Goal: Task Accomplishment & Management: Complete application form

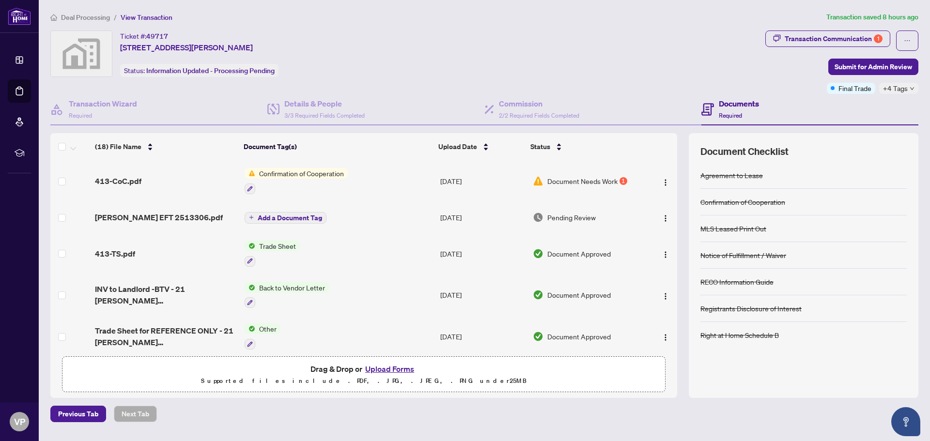
click at [296, 172] on span "Confirmation of Cooperation" at bounding box center [301, 173] width 93 height 11
click at [287, 221] on span "Confirmation of Cooperation" at bounding box center [299, 221] width 93 height 11
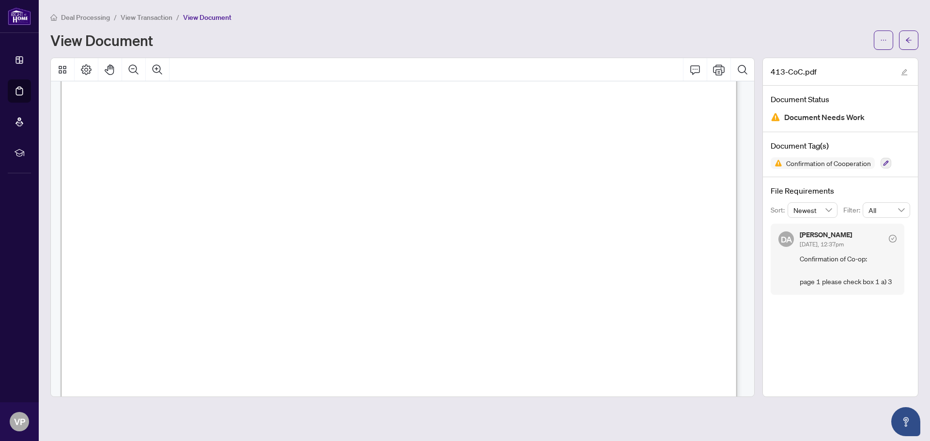
scroll to position [194, 0]
click at [717, 68] on icon "Print" at bounding box center [719, 70] width 12 height 12
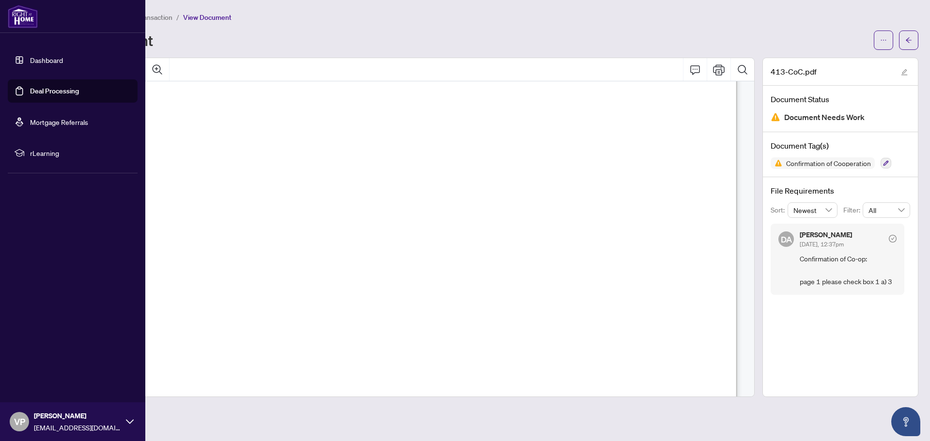
click at [61, 90] on link "Deal Processing" at bounding box center [54, 91] width 49 height 9
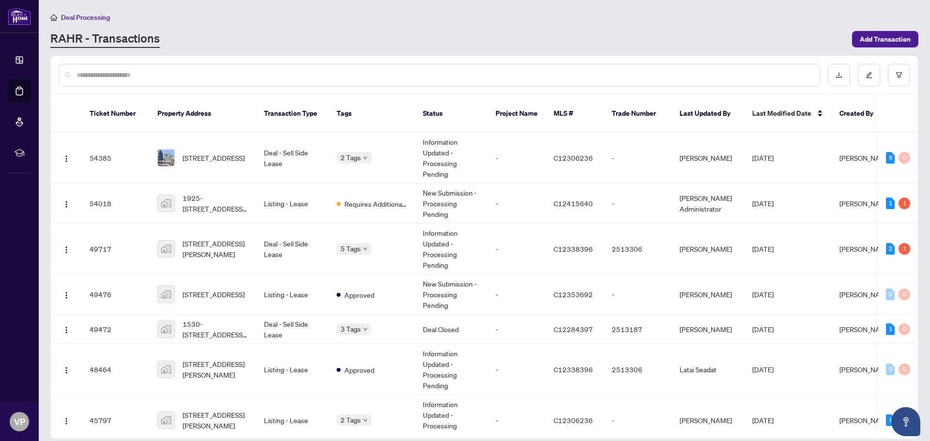
click at [86, 74] on input "text" at bounding box center [444, 75] width 735 height 11
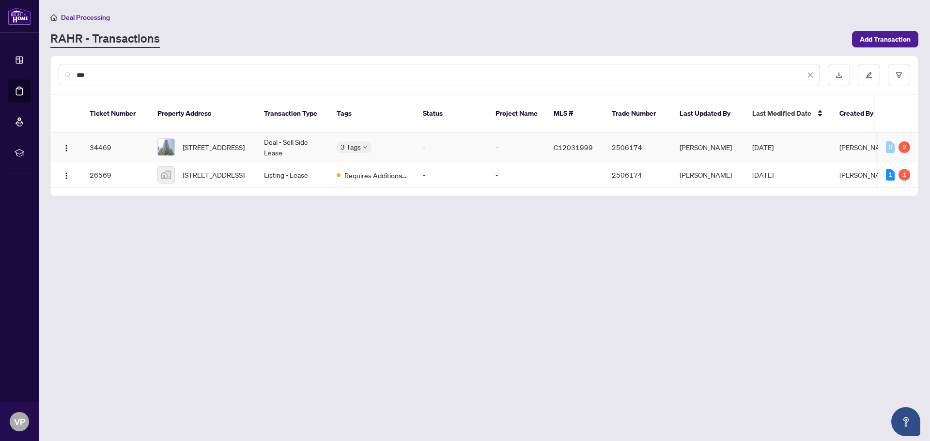
type input "***"
click at [569, 143] on span "C12031999" at bounding box center [573, 147] width 39 height 9
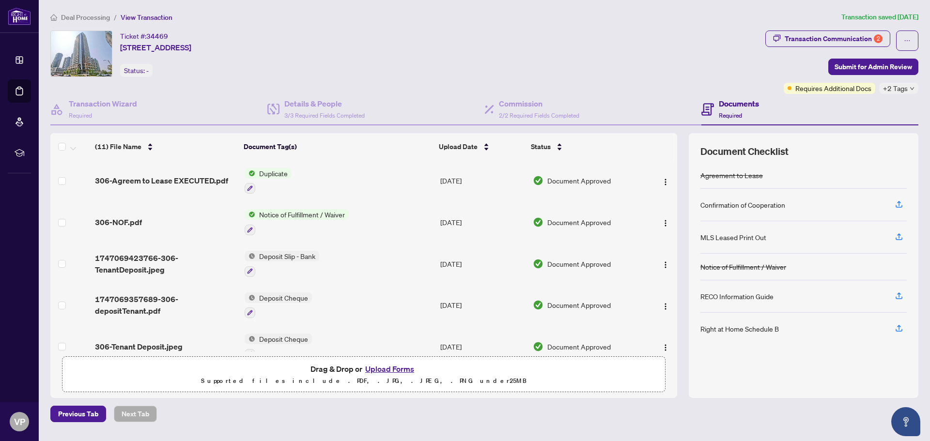
scroll to position [246, 0]
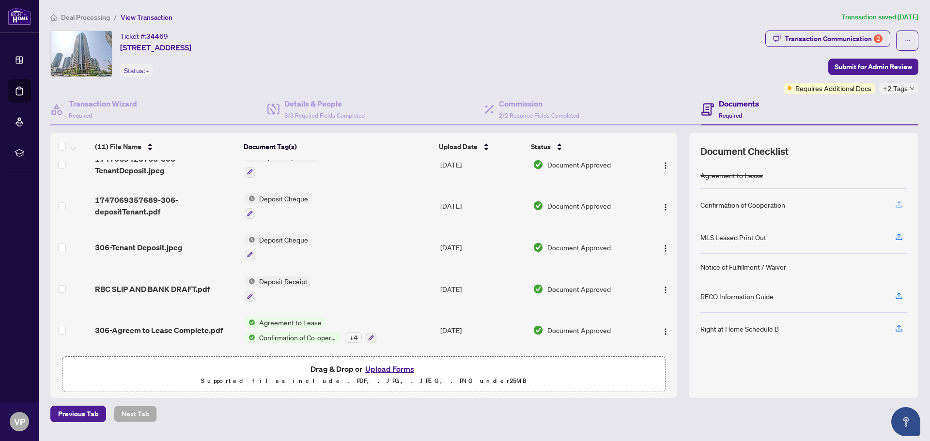
click at [899, 203] on icon "button" at bounding box center [899, 204] width 9 height 9
click at [303, 333] on span "Confirmation of Co-operation and Representation—Buyer/Seller" at bounding box center [298, 337] width 86 height 11
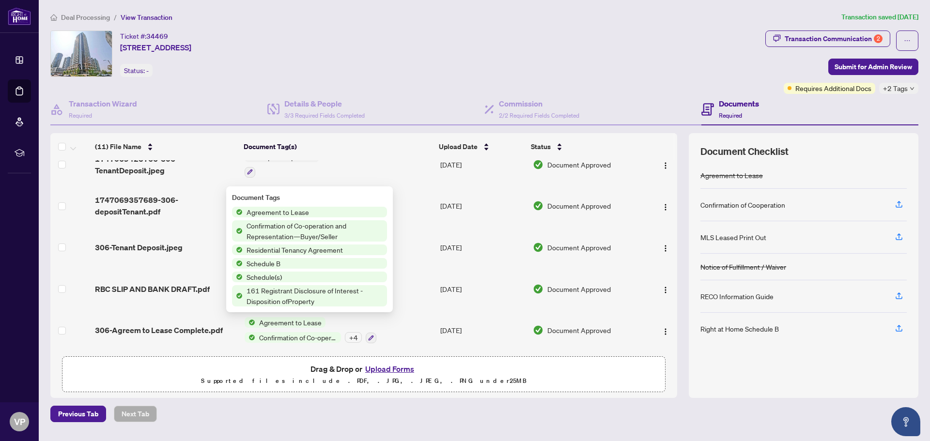
click at [276, 225] on span "Confirmation of Co-operation and Representation—Buyer/Seller" at bounding box center [315, 230] width 144 height 21
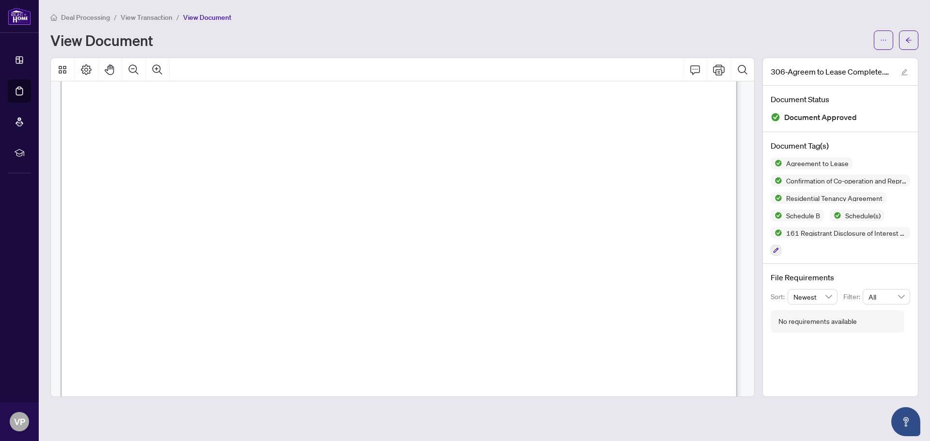
scroll to position [2083, 0]
click at [153, 15] on span "View Transaction" at bounding box center [147, 17] width 52 height 9
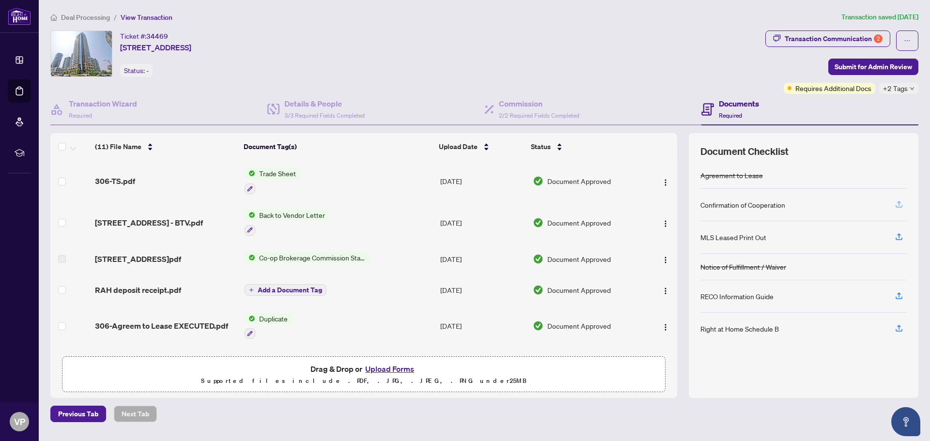
click at [898, 205] on icon "button" at bounding box center [899, 204] width 9 height 9
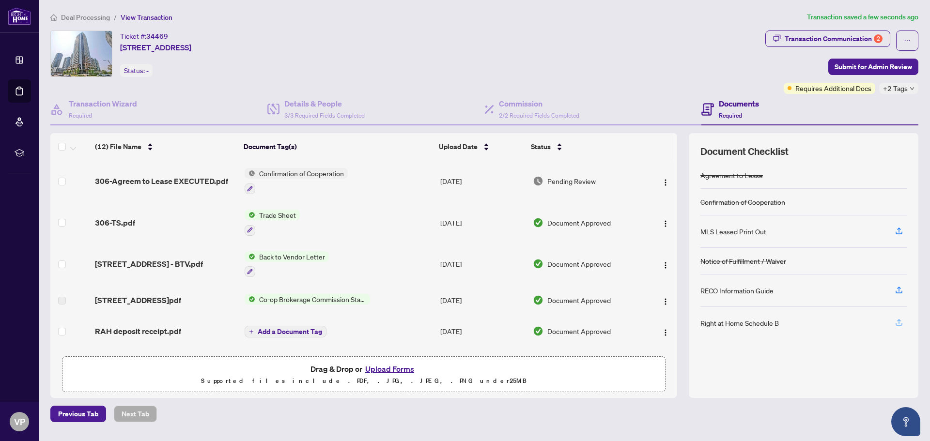
click at [900, 323] on icon "button" at bounding box center [899, 322] width 9 height 9
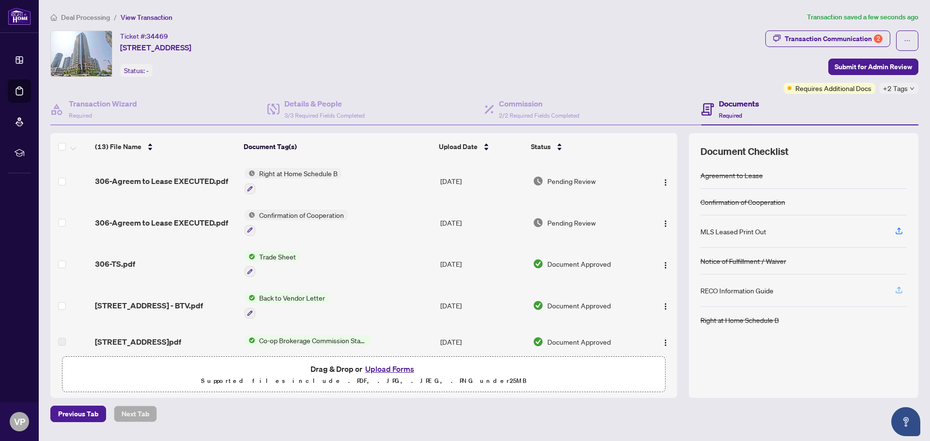
click at [901, 288] on icon "button" at bounding box center [899, 290] width 9 height 9
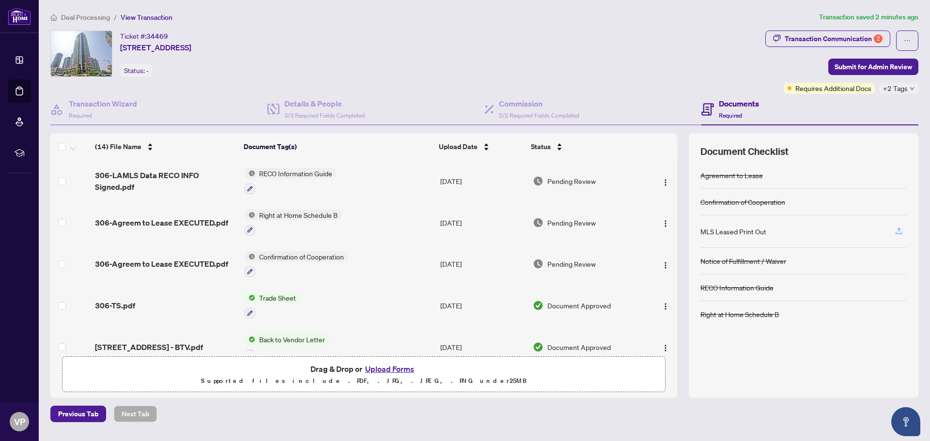
click at [902, 230] on icon "button" at bounding box center [899, 231] width 9 height 9
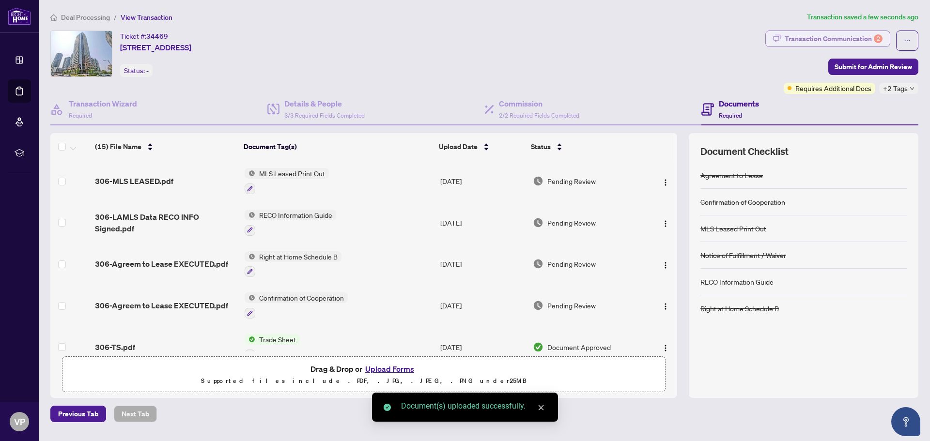
click at [836, 35] on div "Transaction Communication 2" at bounding box center [834, 39] width 98 height 16
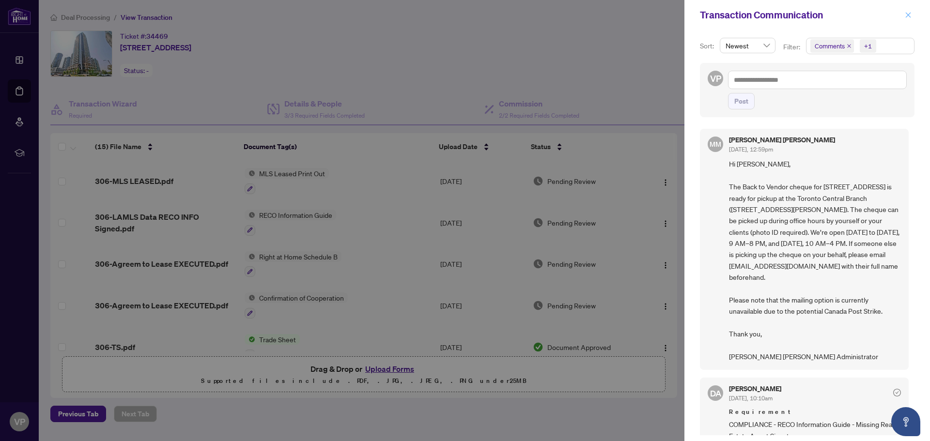
click at [909, 13] on icon "close" at bounding box center [908, 15] width 7 height 7
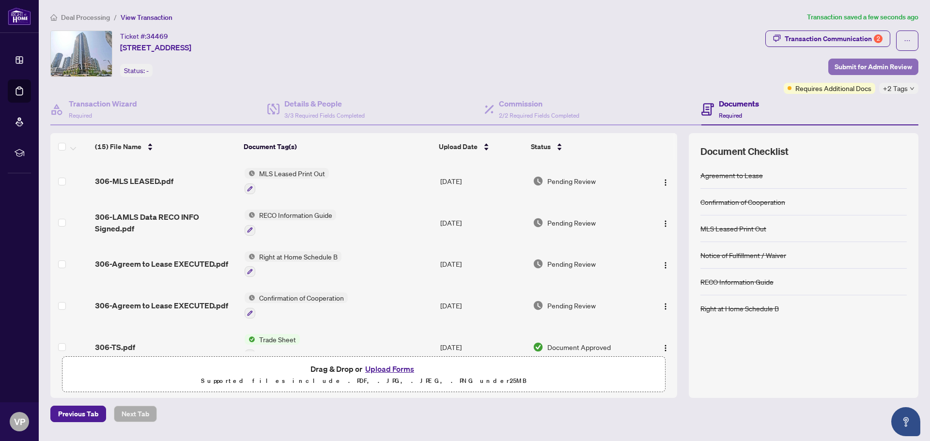
click at [864, 65] on span "Submit for Admin Review" at bounding box center [874, 67] width 78 height 16
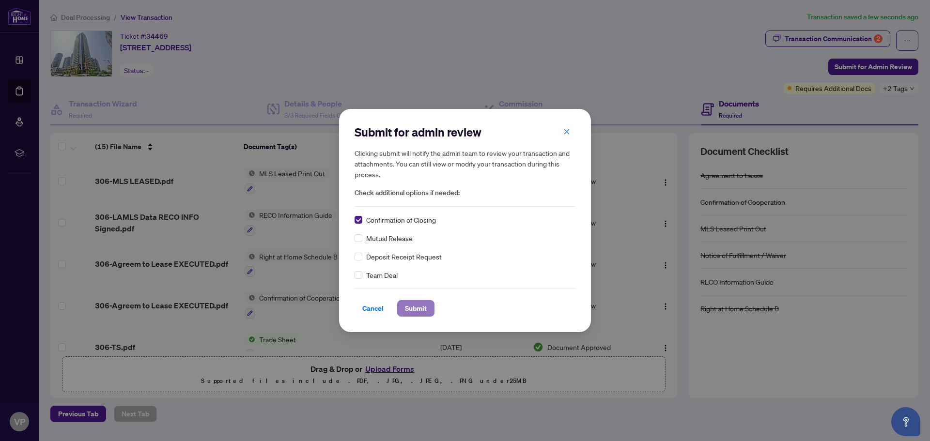
click at [419, 305] on span "Submit" at bounding box center [416, 309] width 22 height 16
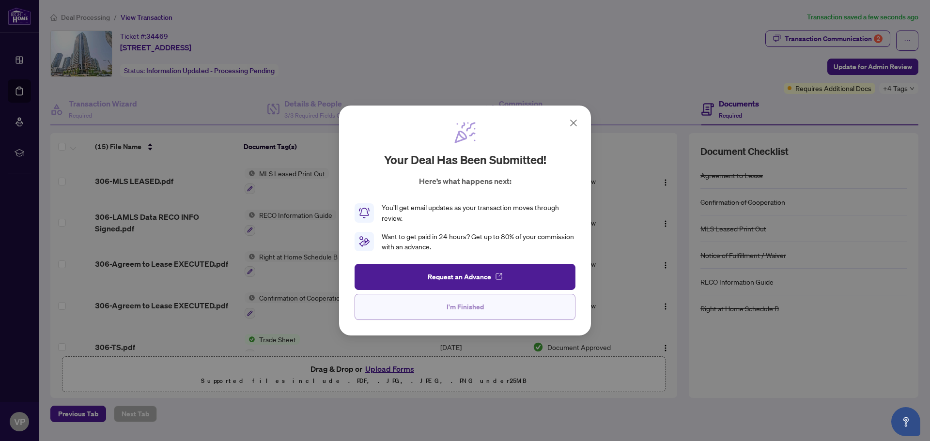
click at [427, 306] on button "I'm Finished" at bounding box center [465, 307] width 221 height 26
